Goal: Navigation & Orientation: Understand site structure

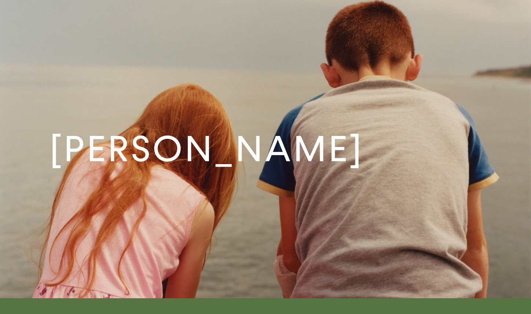
scroll to position [901, 0]
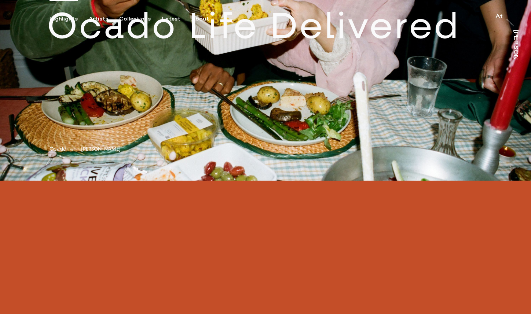
scroll to position [446, 0]
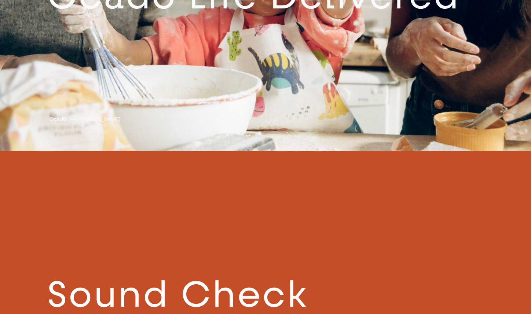
click at [446, 29] on link at bounding box center [265, 2] width 531 height 298
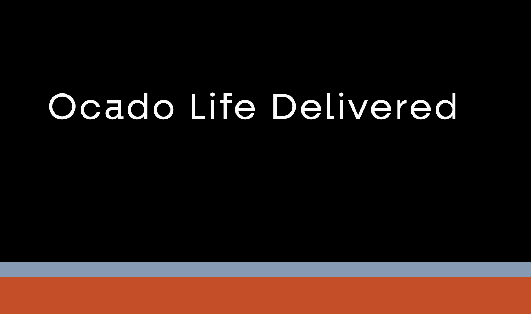
scroll to position [298, 0]
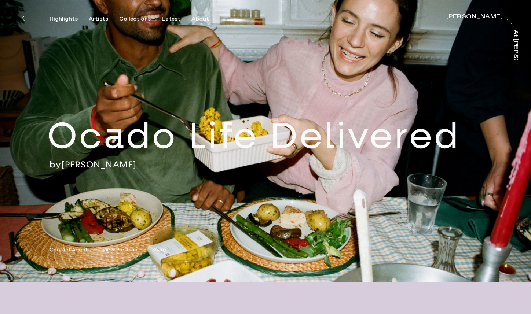
click at [514, 40] on div "At [PERSON_NAME]" at bounding box center [515, 63] width 6 height 66
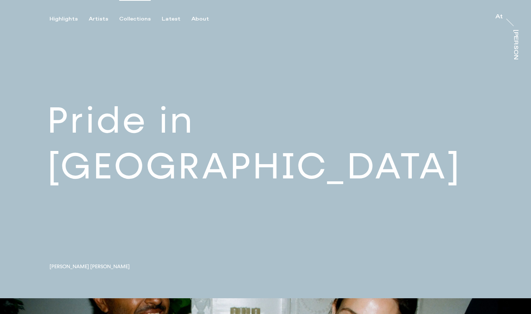
click at [133, 20] on div "Collections" at bounding box center [135, 19] width 32 height 7
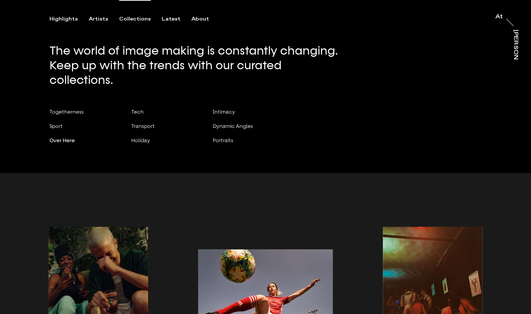
click at [68, 137] on span "Over Here" at bounding box center [61, 140] width 25 height 6
